Goal: Task Accomplishment & Management: Complete application form

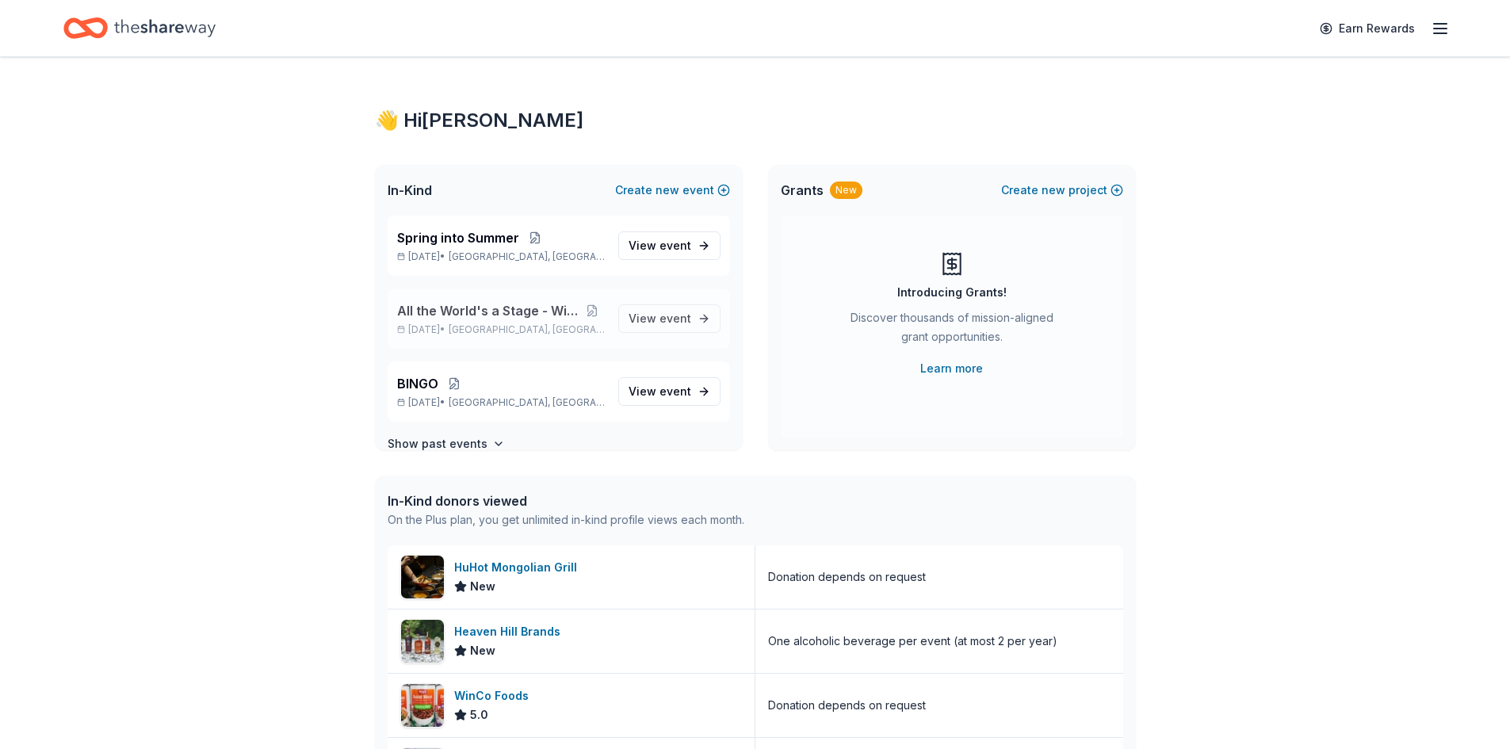
click at [498, 323] on div "All the World's a Stage - Winter Gala [DATE] • [GEOGRAPHIC_DATA], MT" at bounding box center [501, 318] width 208 height 35
click at [643, 319] on span "View event" at bounding box center [659, 318] width 63 height 19
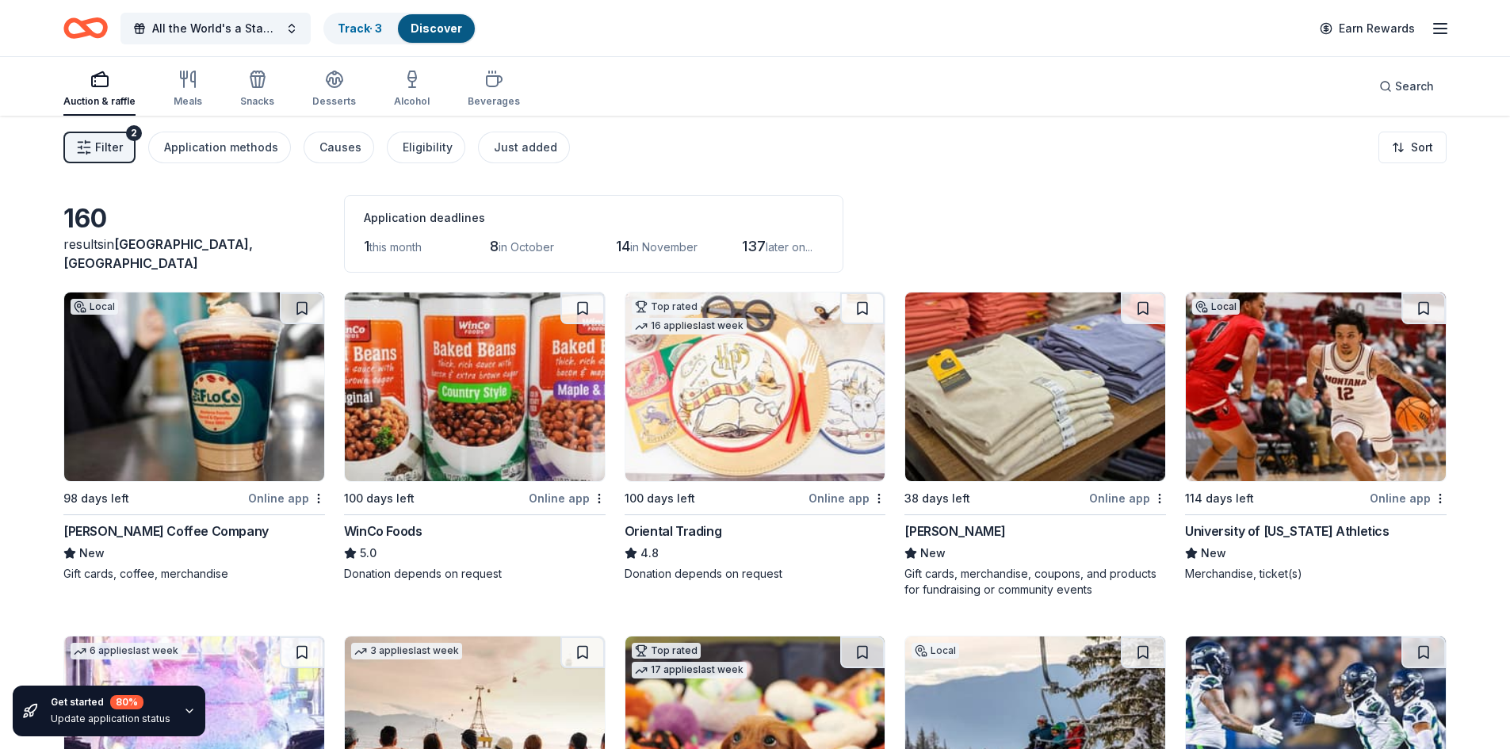
click at [103, 141] on span "Filter" at bounding box center [109, 147] width 28 height 19
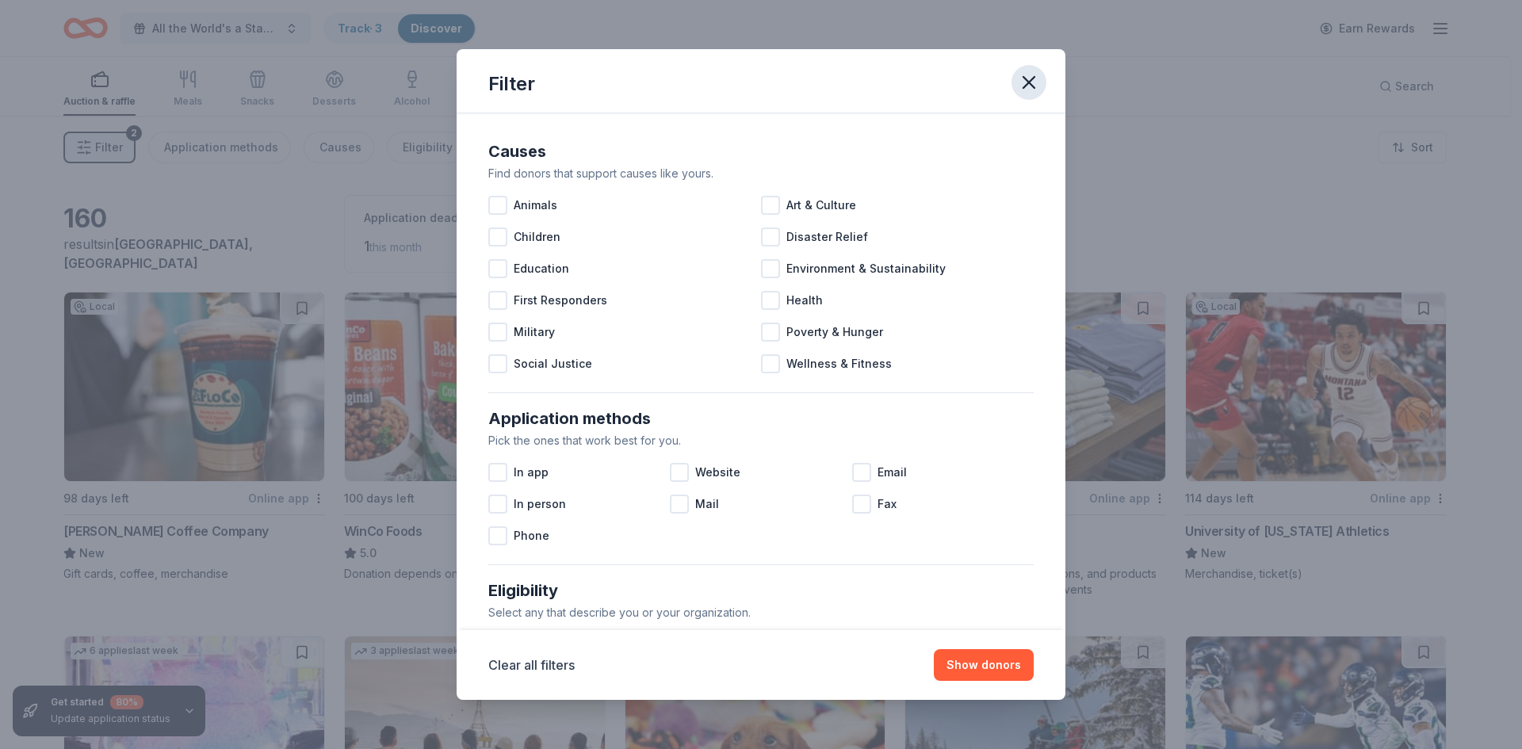
click at [1038, 83] on icon "button" at bounding box center [1029, 82] width 22 height 22
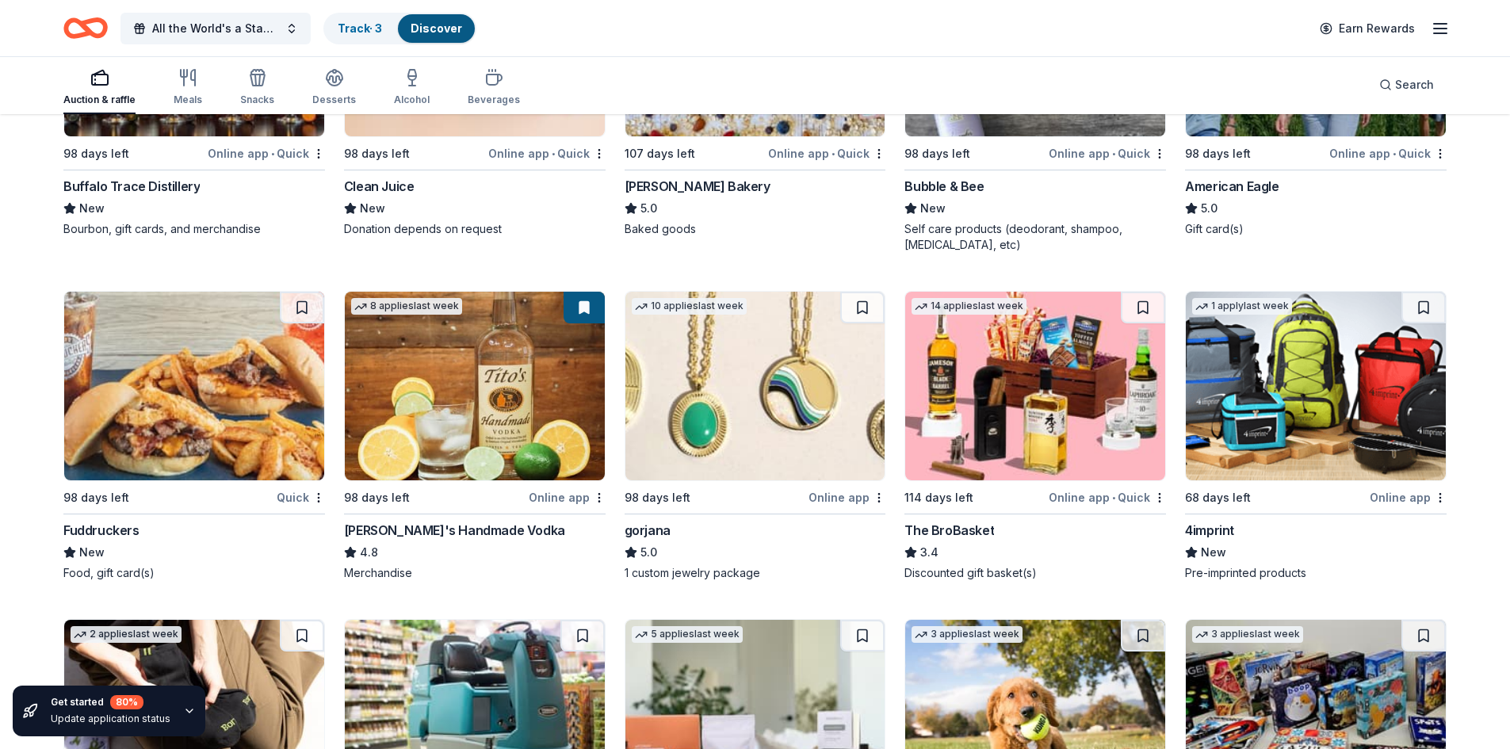
scroll to position [2763, 0]
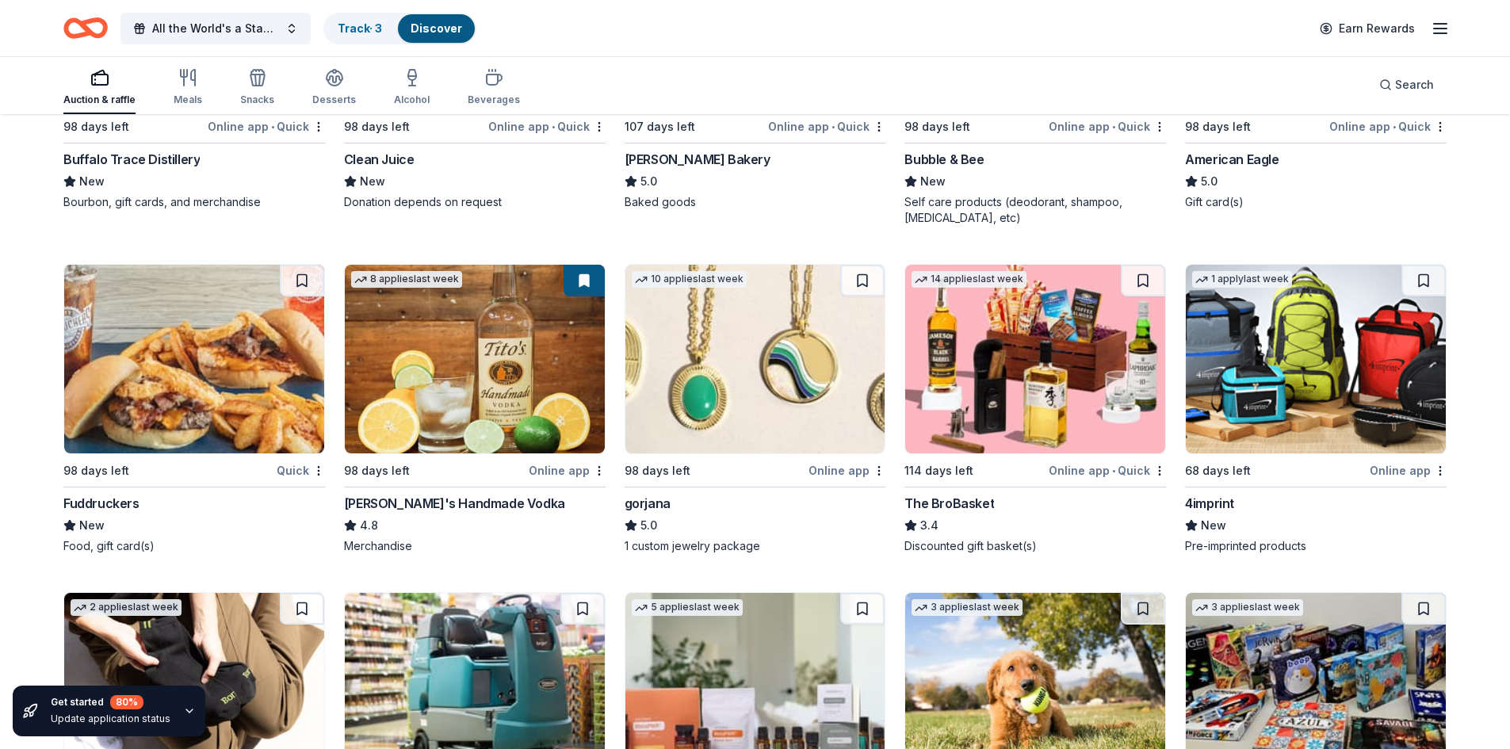
click at [701, 404] on img at bounding box center [755, 359] width 260 height 189
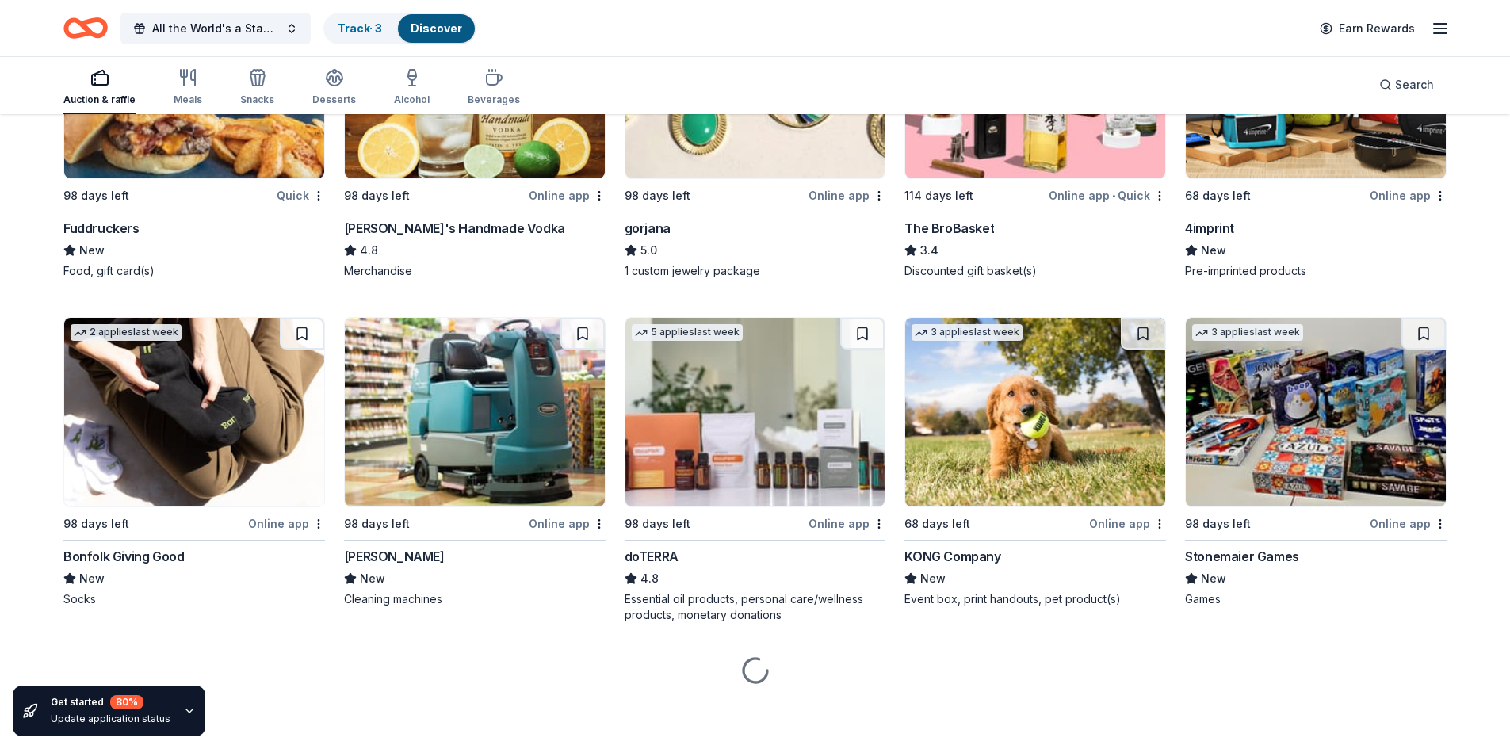
scroll to position [3039, 0]
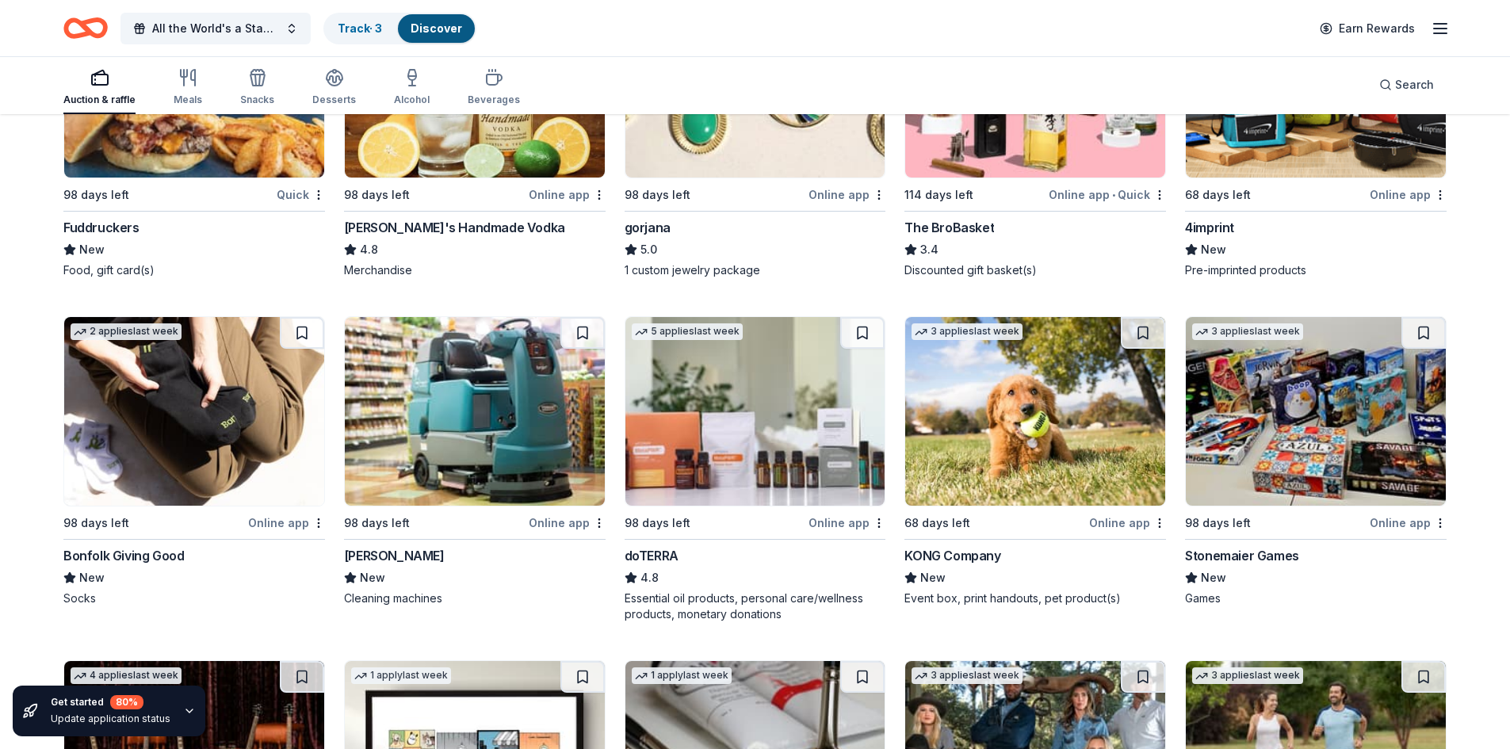
click at [529, 412] on img at bounding box center [475, 411] width 260 height 189
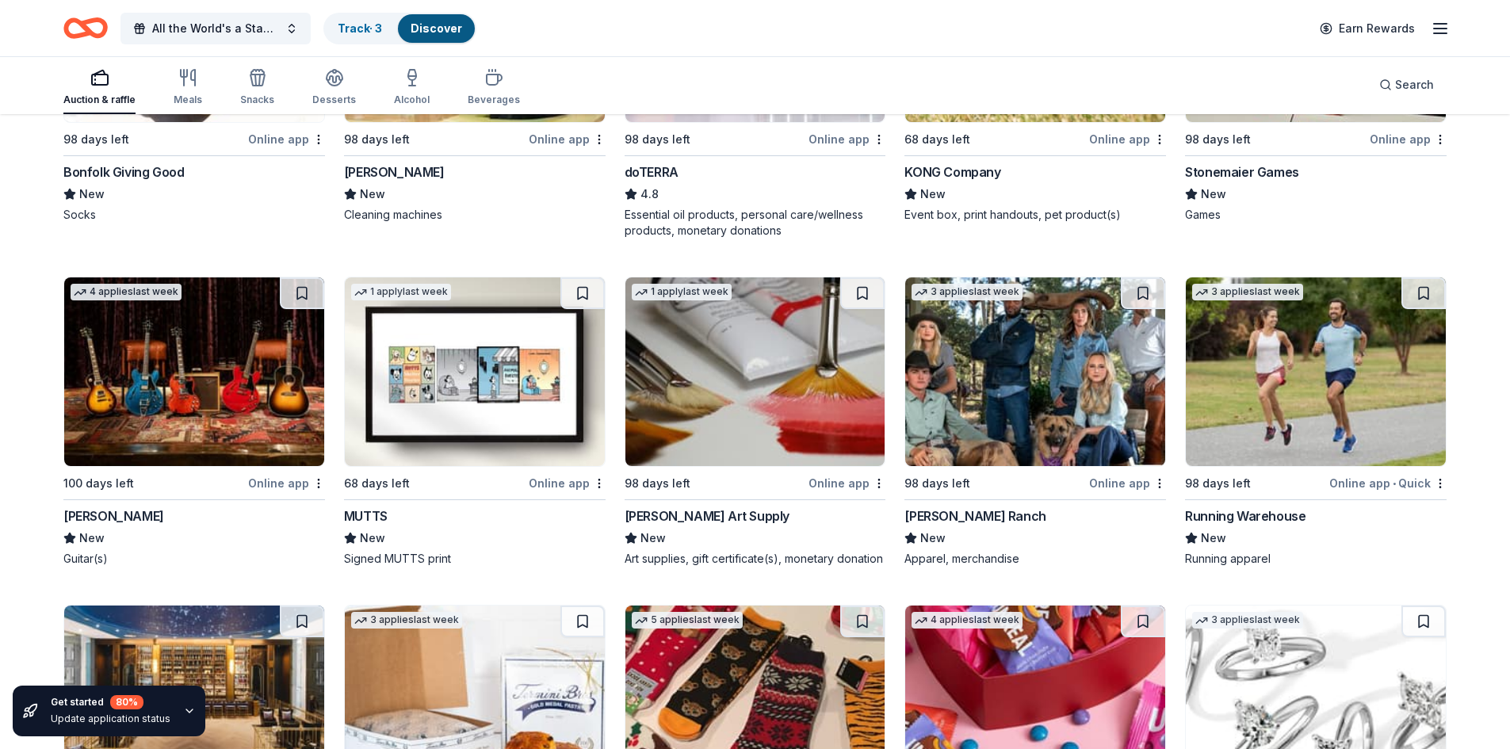
scroll to position [3435, 0]
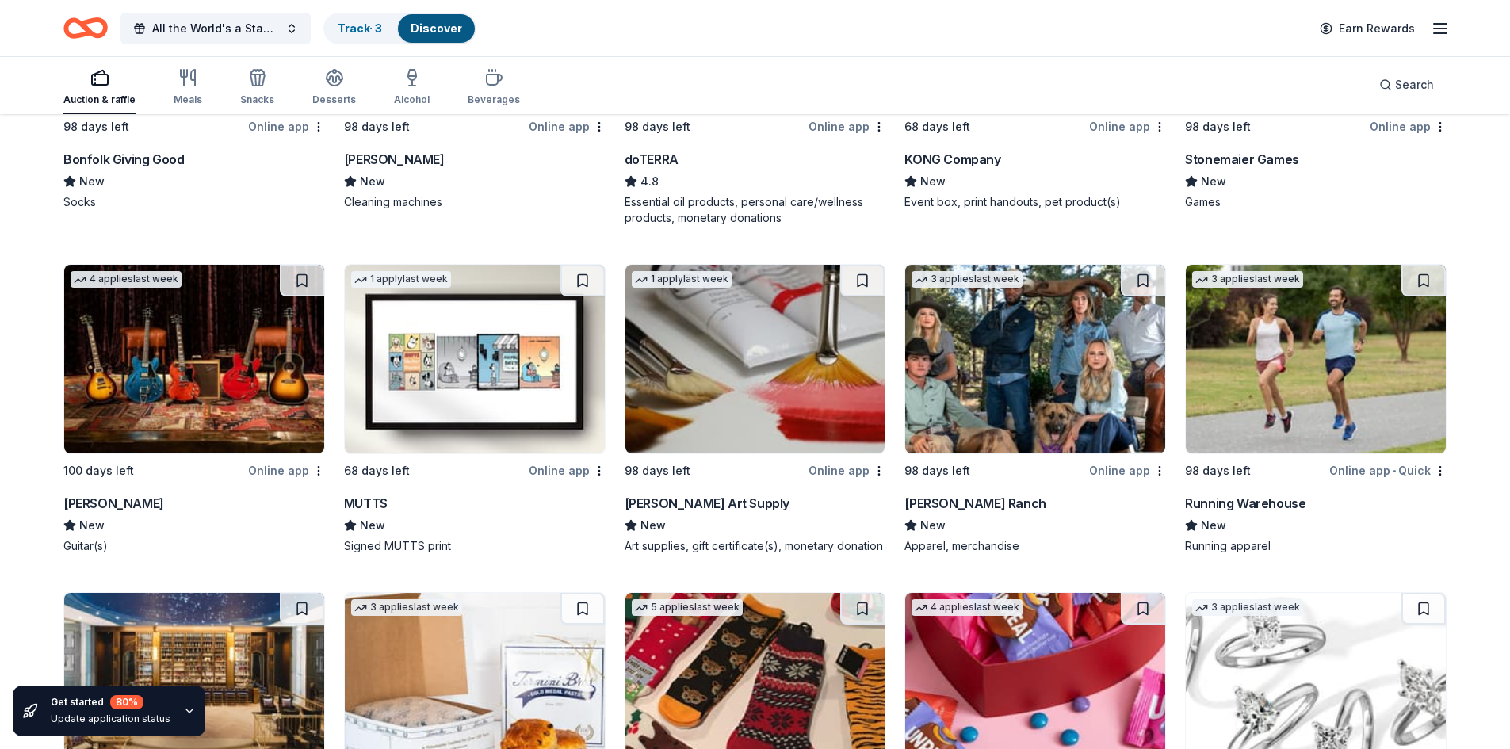
click at [991, 411] on img at bounding box center [1035, 359] width 260 height 189
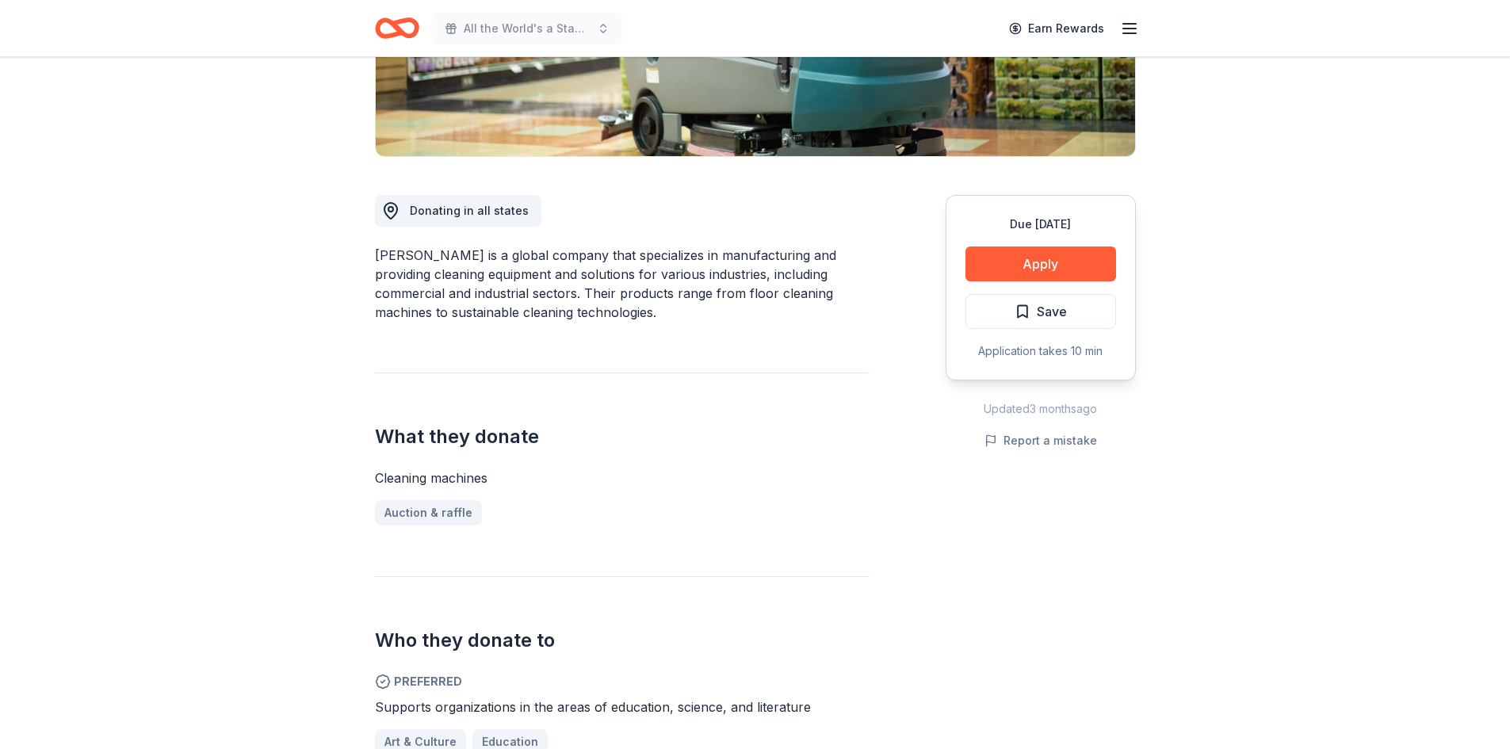
scroll to position [317, 0]
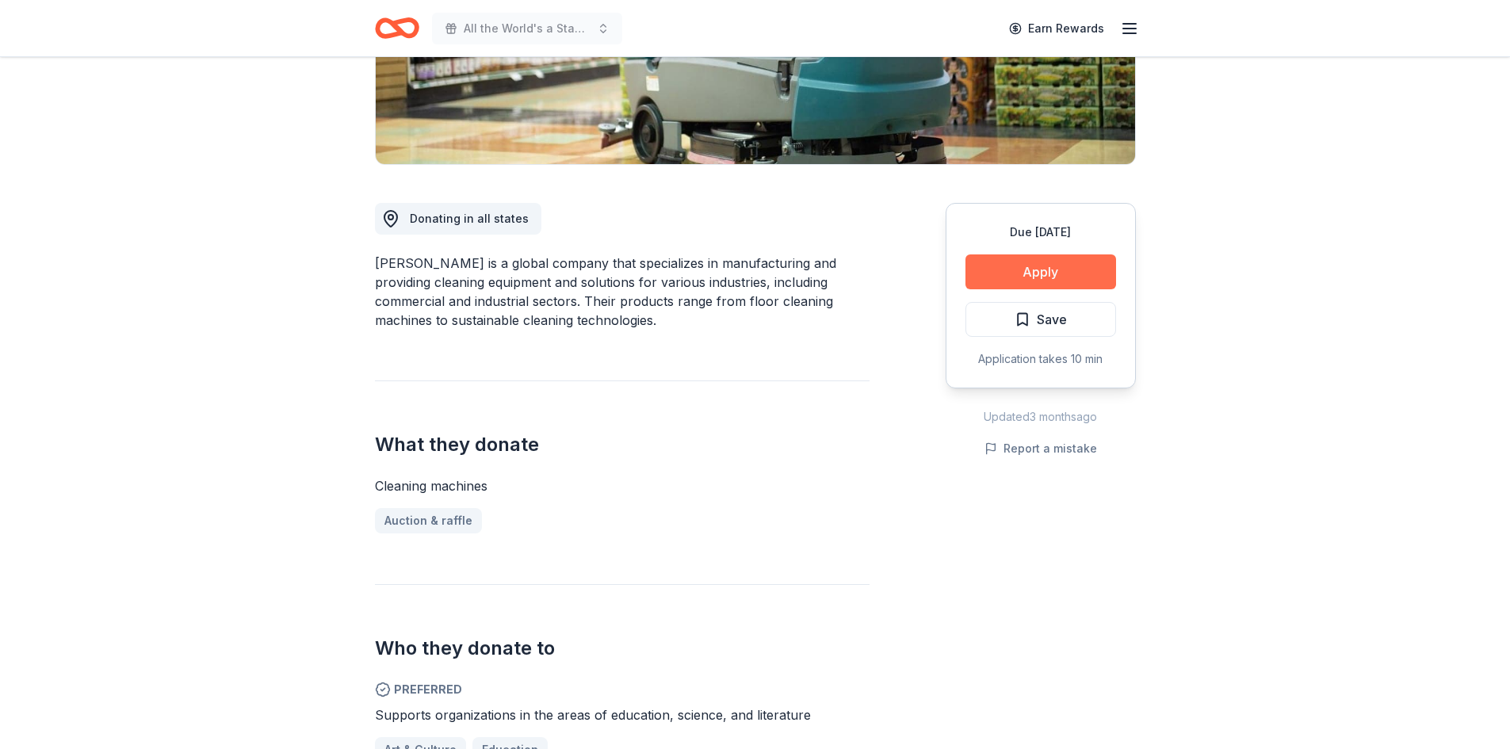
click at [1059, 266] on button "Apply" at bounding box center [1040, 271] width 151 height 35
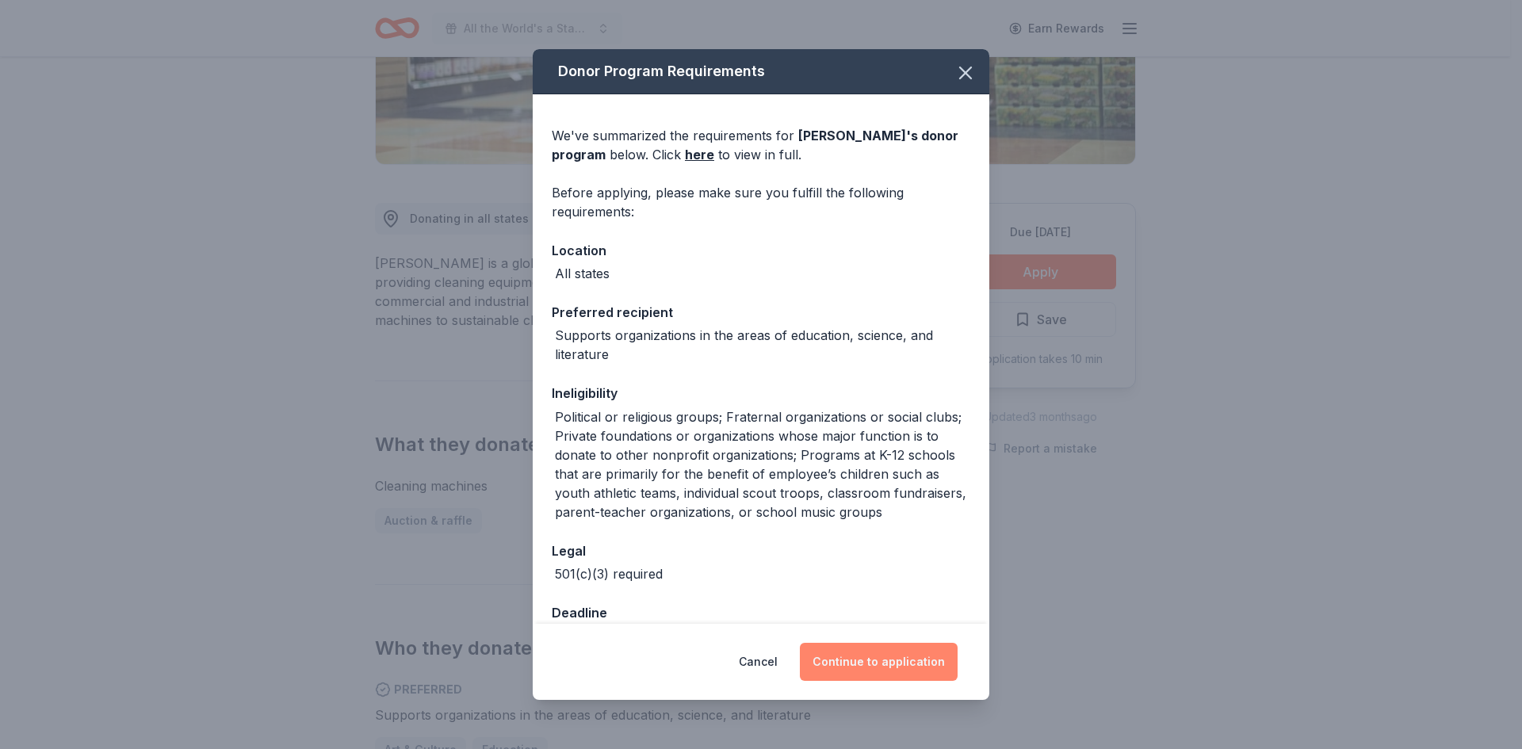
click at [882, 663] on button "Continue to application" at bounding box center [879, 662] width 158 height 38
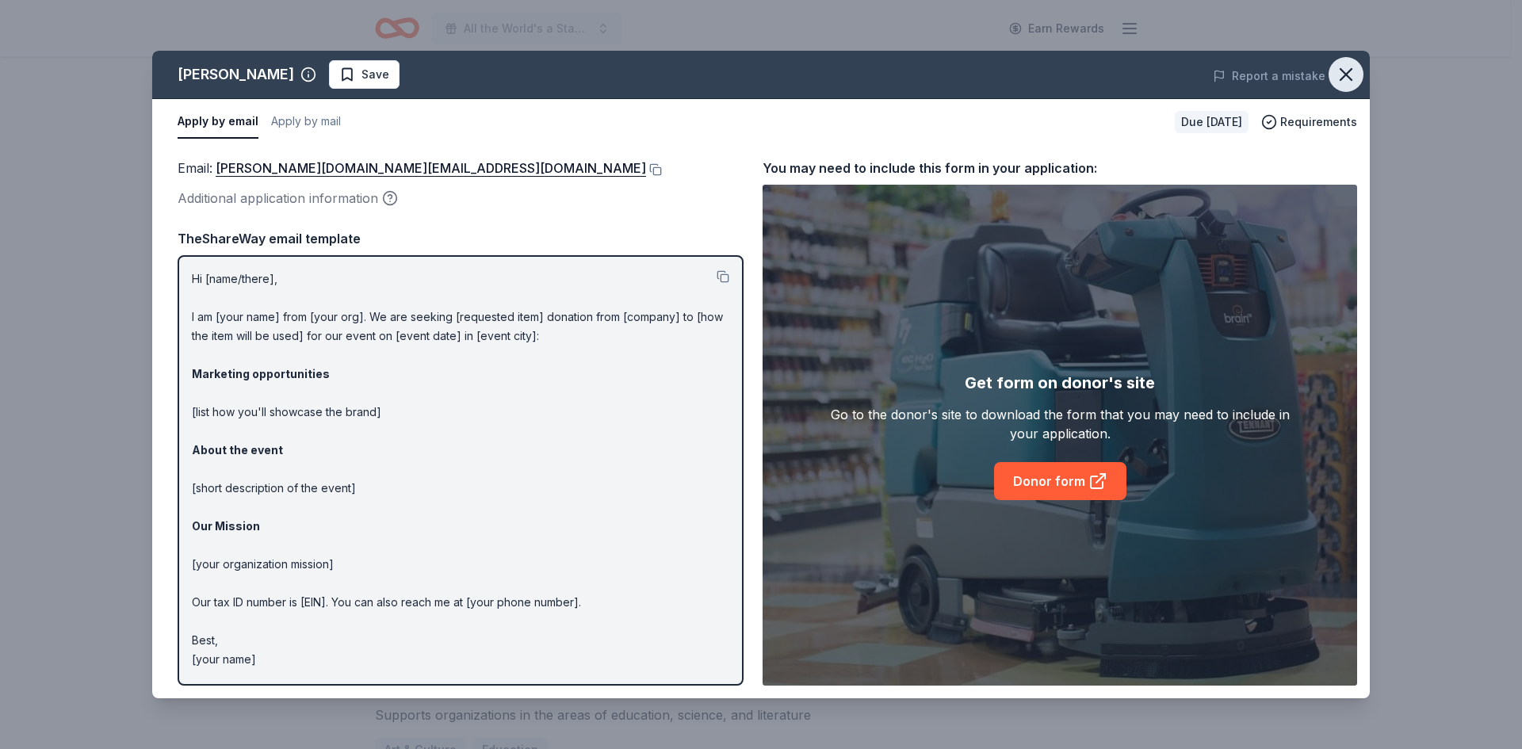
click at [1342, 70] on icon "button" at bounding box center [1345, 74] width 11 height 11
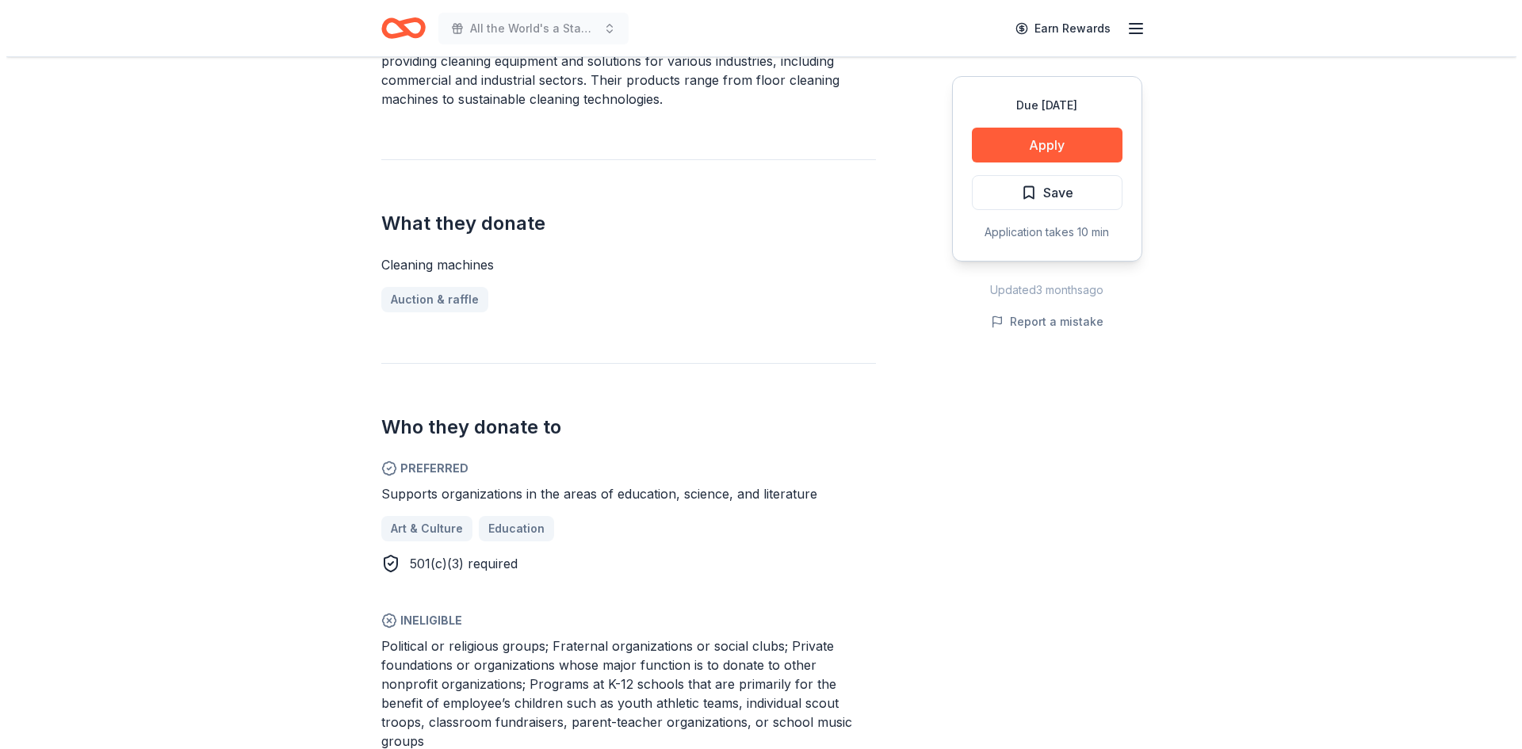
scroll to position [238, 0]
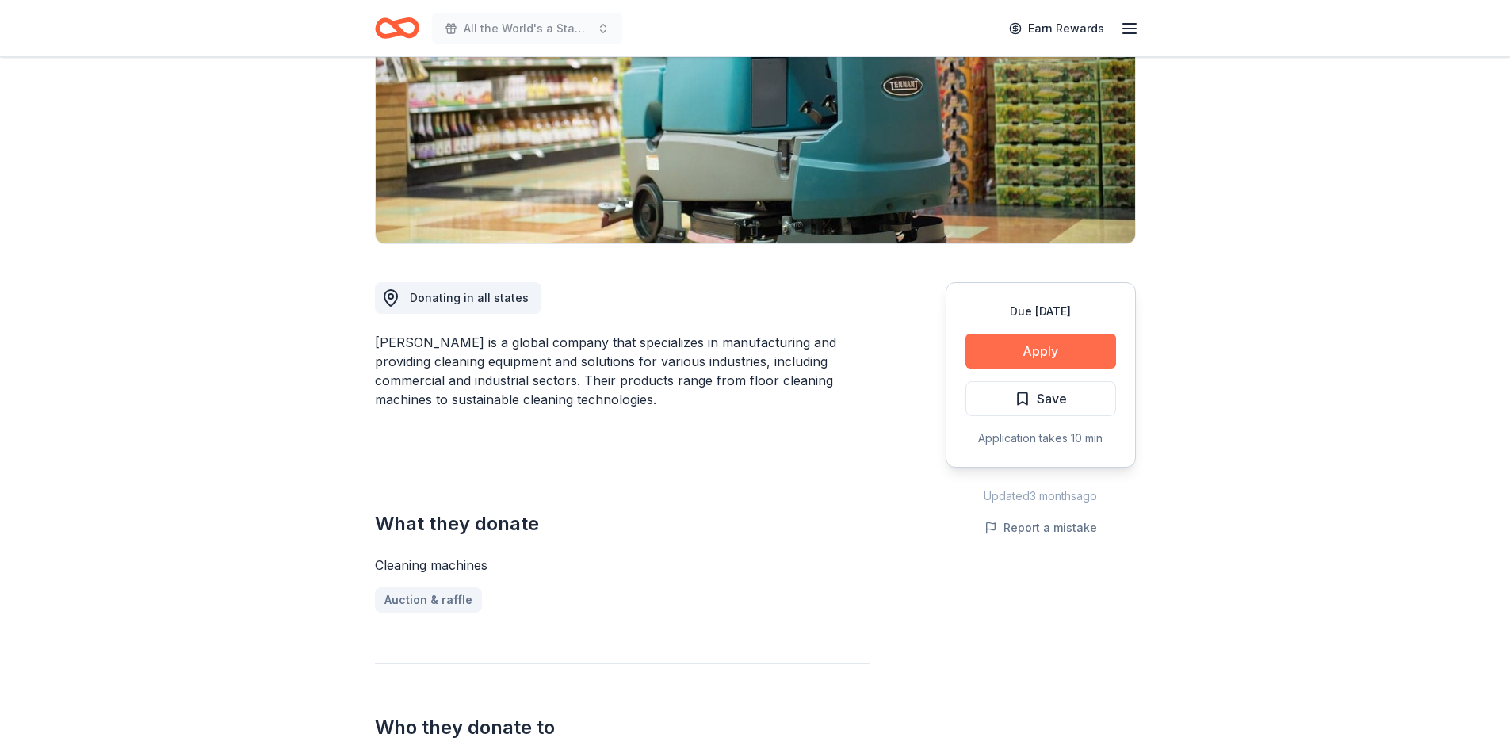
click at [1050, 346] on button "Apply" at bounding box center [1040, 351] width 151 height 35
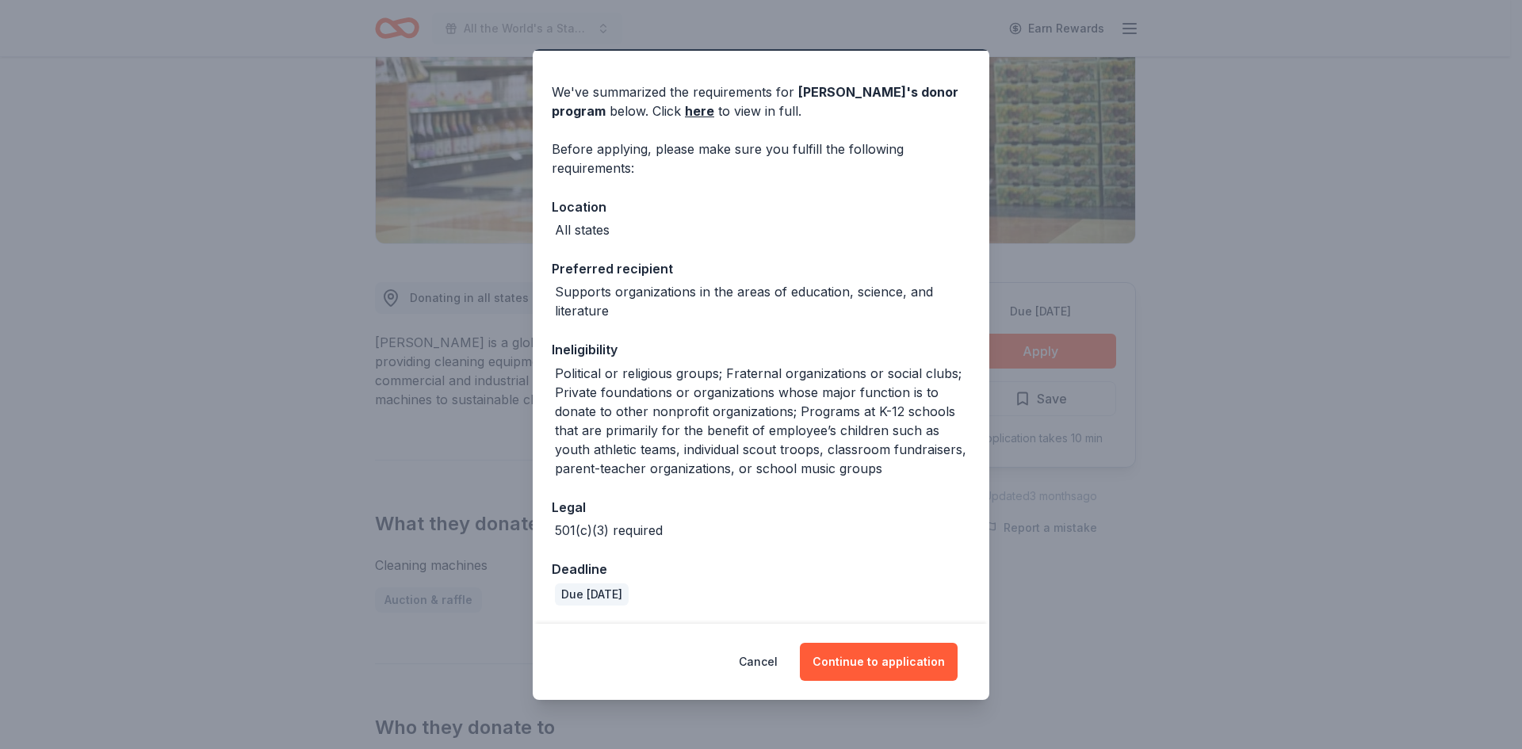
scroll to position [0, 0]
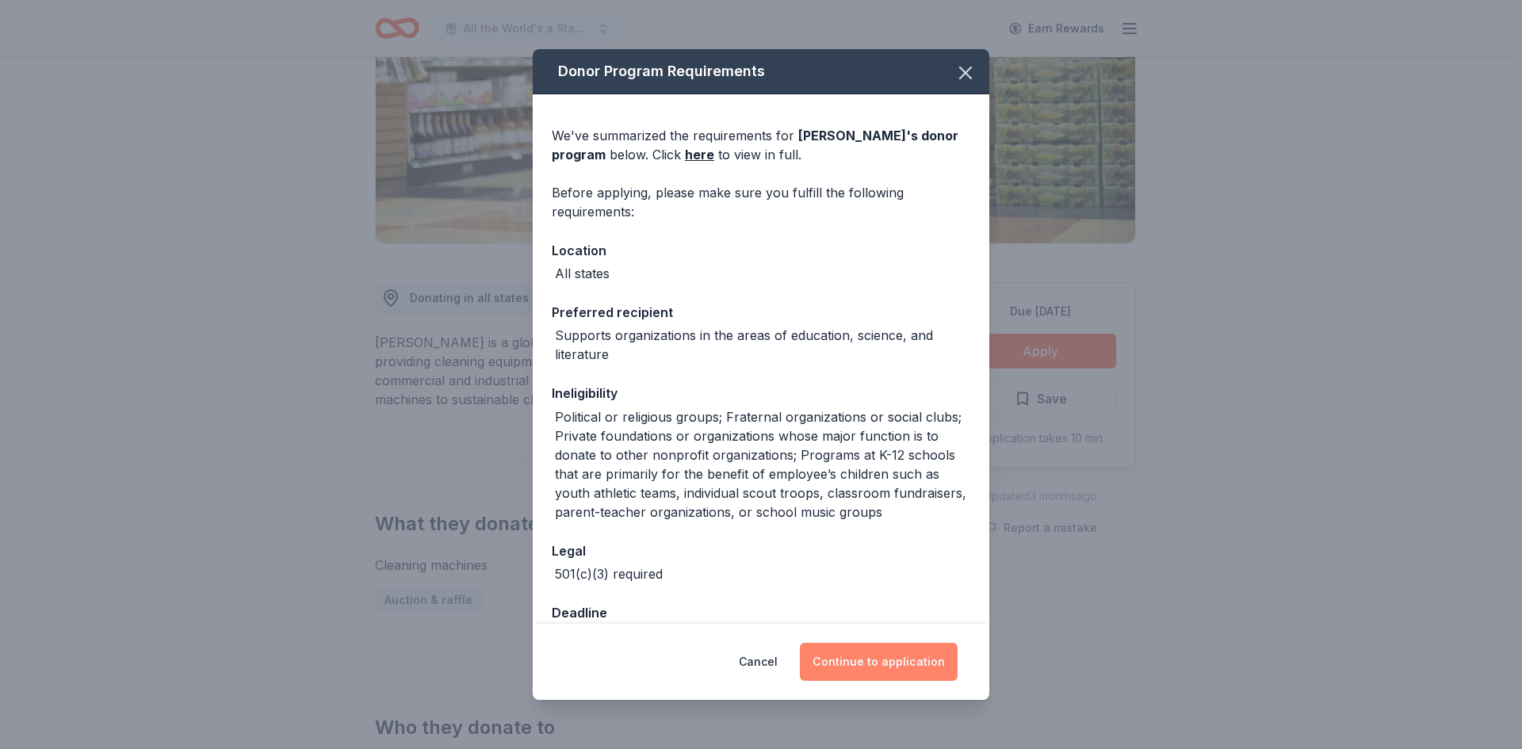
click at [880, 665] on button "Continue to application" at bounding box center [879, 662] width 158 height 38
